Goal: Find specific page/section: Find specific page/section

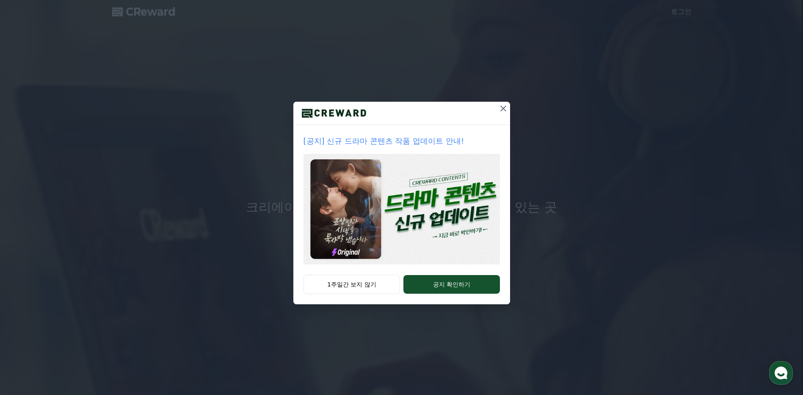
click at [500, 110] on icon at bounding box center [503, 108] width 10 height 10
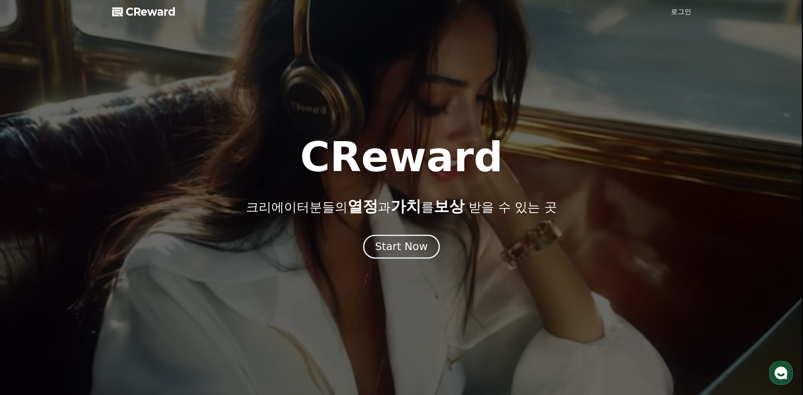
click at [405, 247] on div "Start Now" at bounding box center [401, 246] width 53 height 14
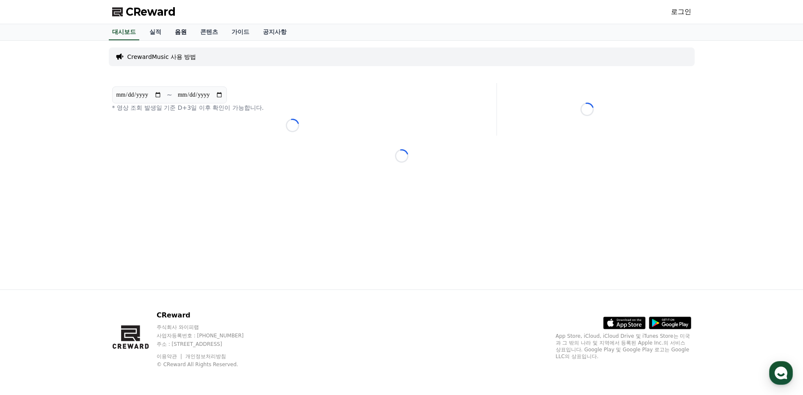
click at [179, 32] on link "음원" at bounding box center [180, 32] width 25 height 16
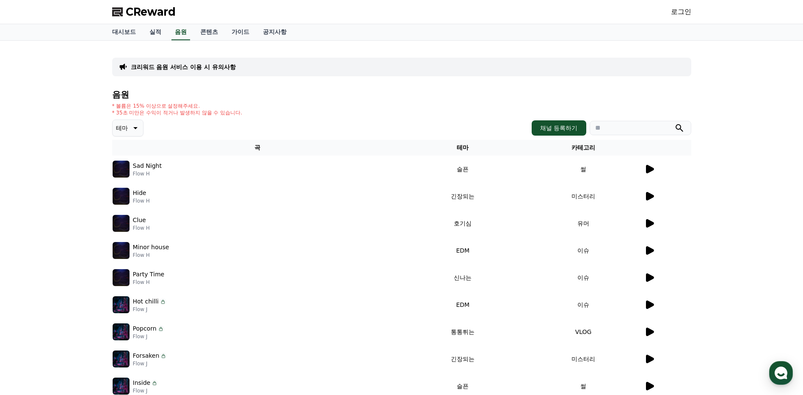
click at [641, 169] on td "썰" at bounding box center [583, 168] width 121 height 27
click at [647, 169] on icon at bounding box center [650, 169] width 8 height 8
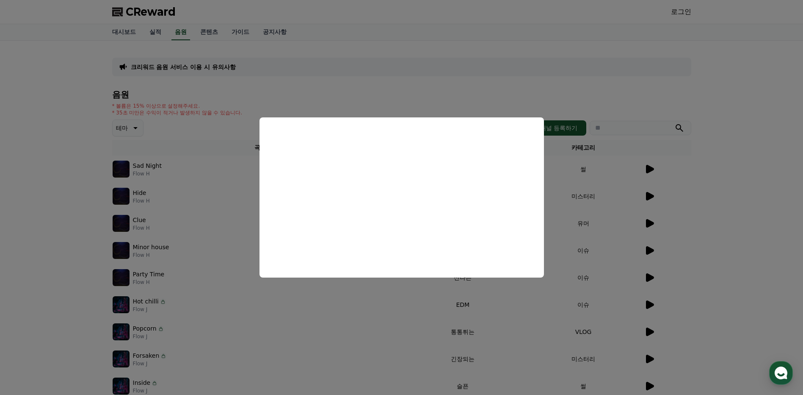
click at [622, 91] on button "close modal" at bounding box center [401, 197] width 803 height 395
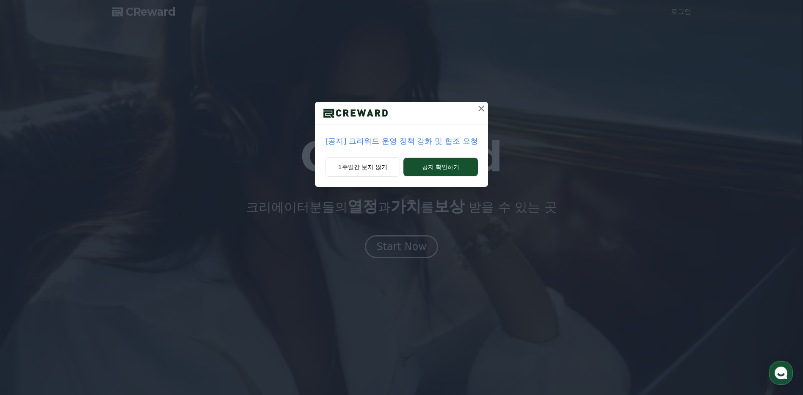
click at [479, 108] on icon at bounding box center [481, 108] width 10 height 10
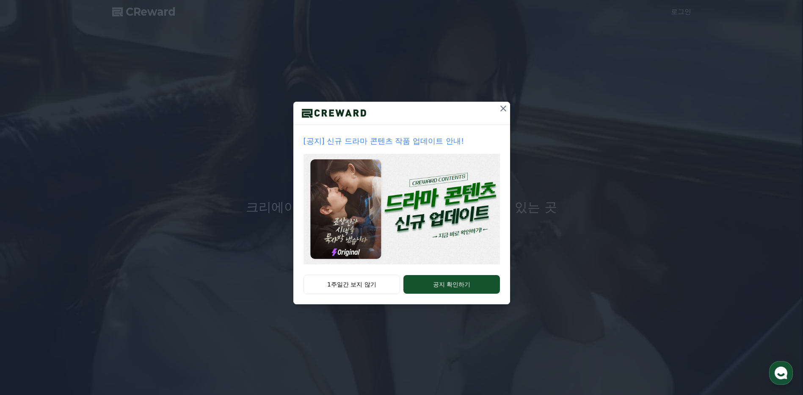
click at [497, 109] on button at bounding box center [504, 109] width 14 height 14
